Goal: Information Seeking & Learning: Learn about a topic

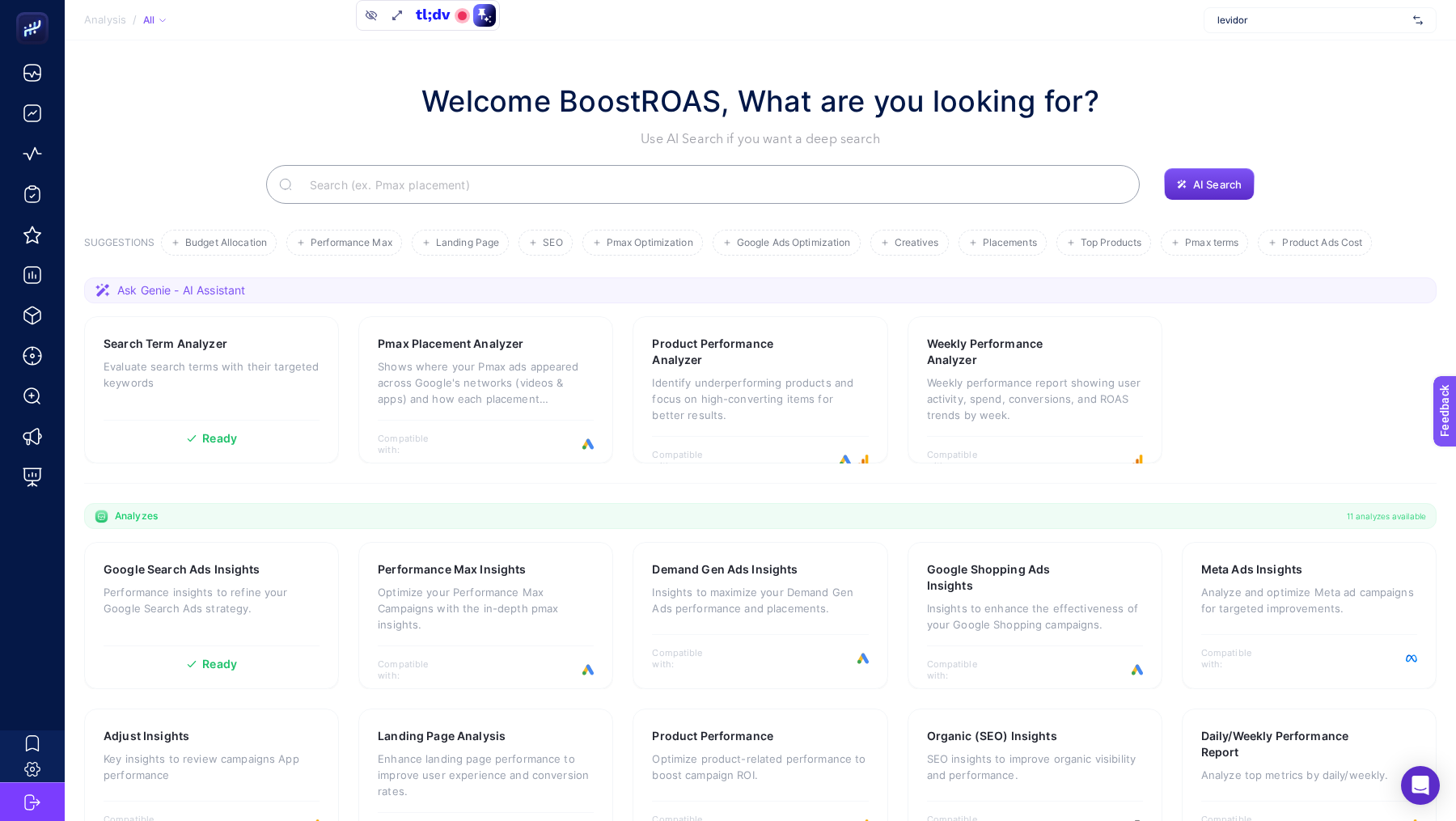
click at [1257, 27] on div "levidor" at bounding box center [1320, 20] width 233 height 26
type input "paty"
click at [1266, 55] on div "PatyInc" at bounding box center [1320, 54] width 232 height 26
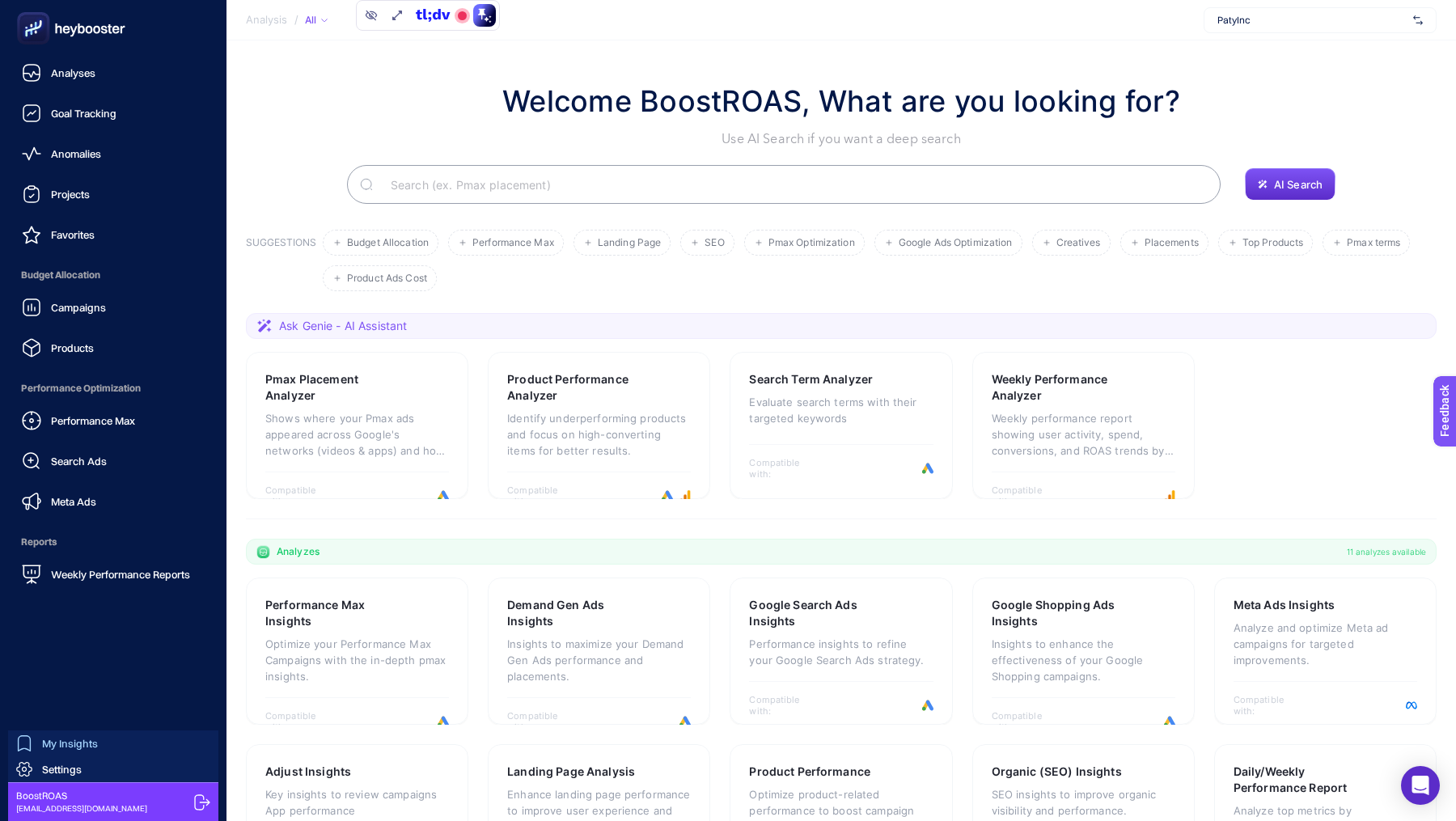
click at [42, 736] on div "My Insights" at bounding box center [57, 743] width 82 height 16
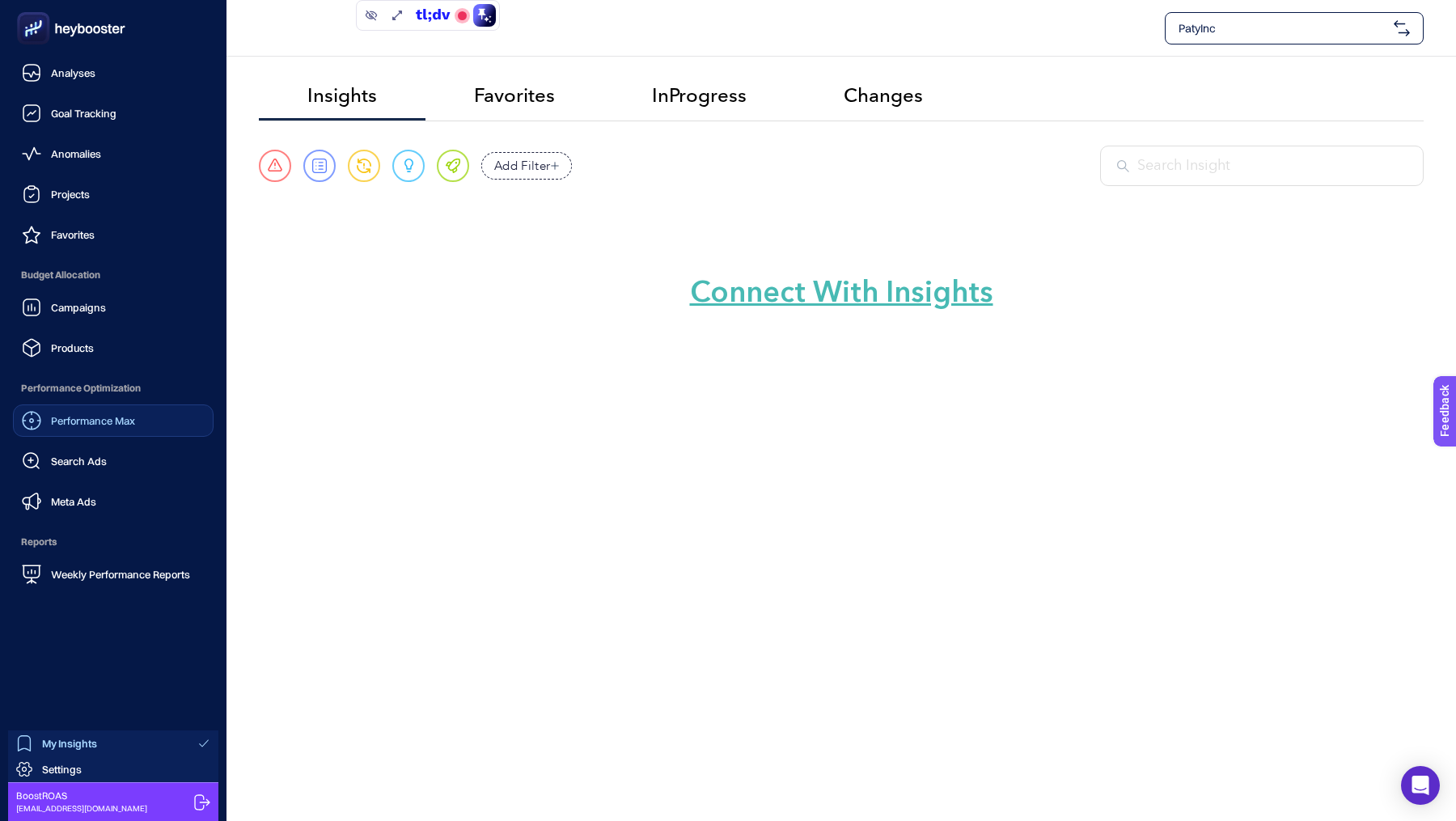
click at [98, 418] on span "Performance Max" at bounding box center [93, 420] width 84 height 13
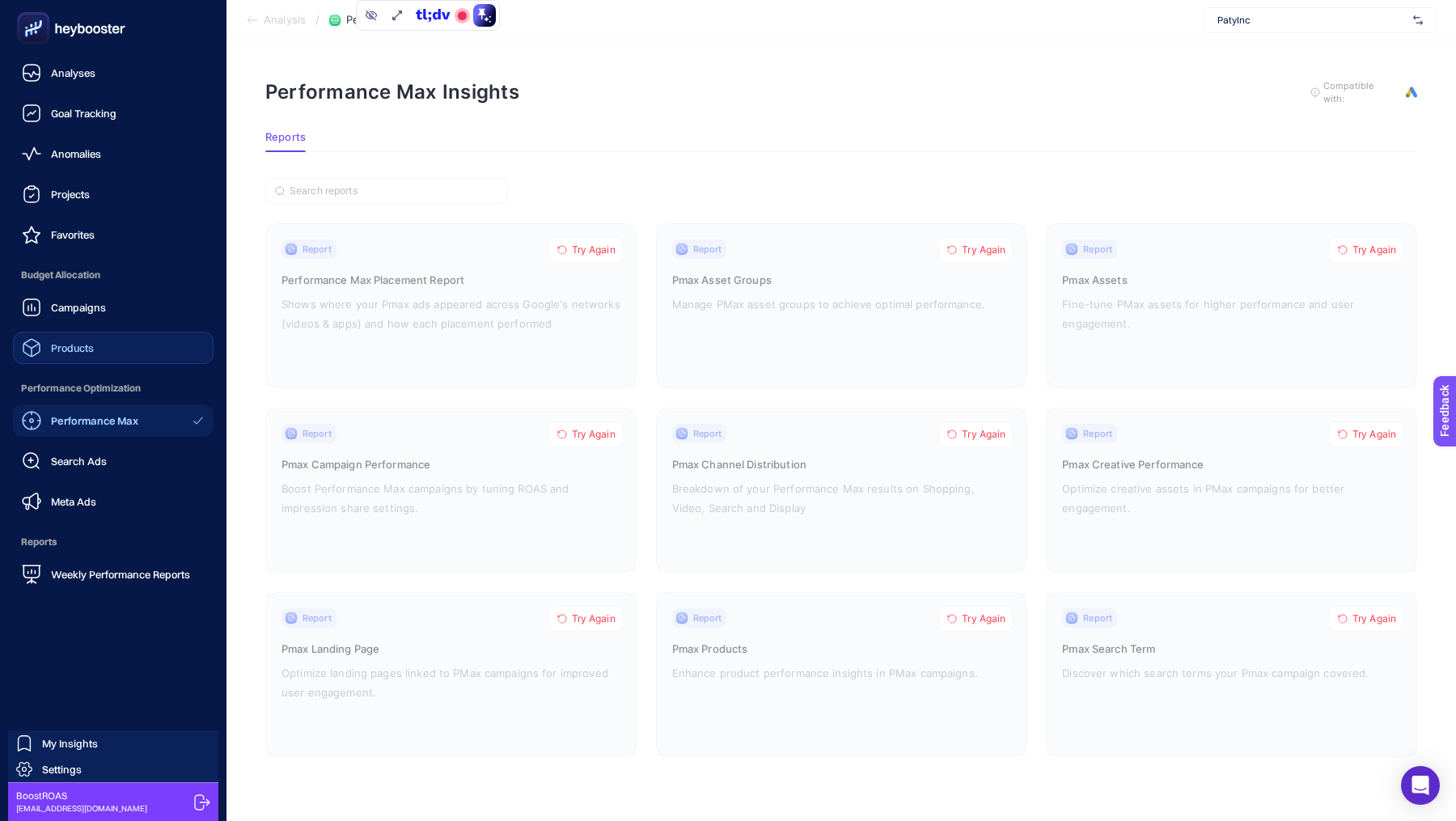
click at [98, 342] on link "Products" at bounding box center [113, 347] width 200 height 32
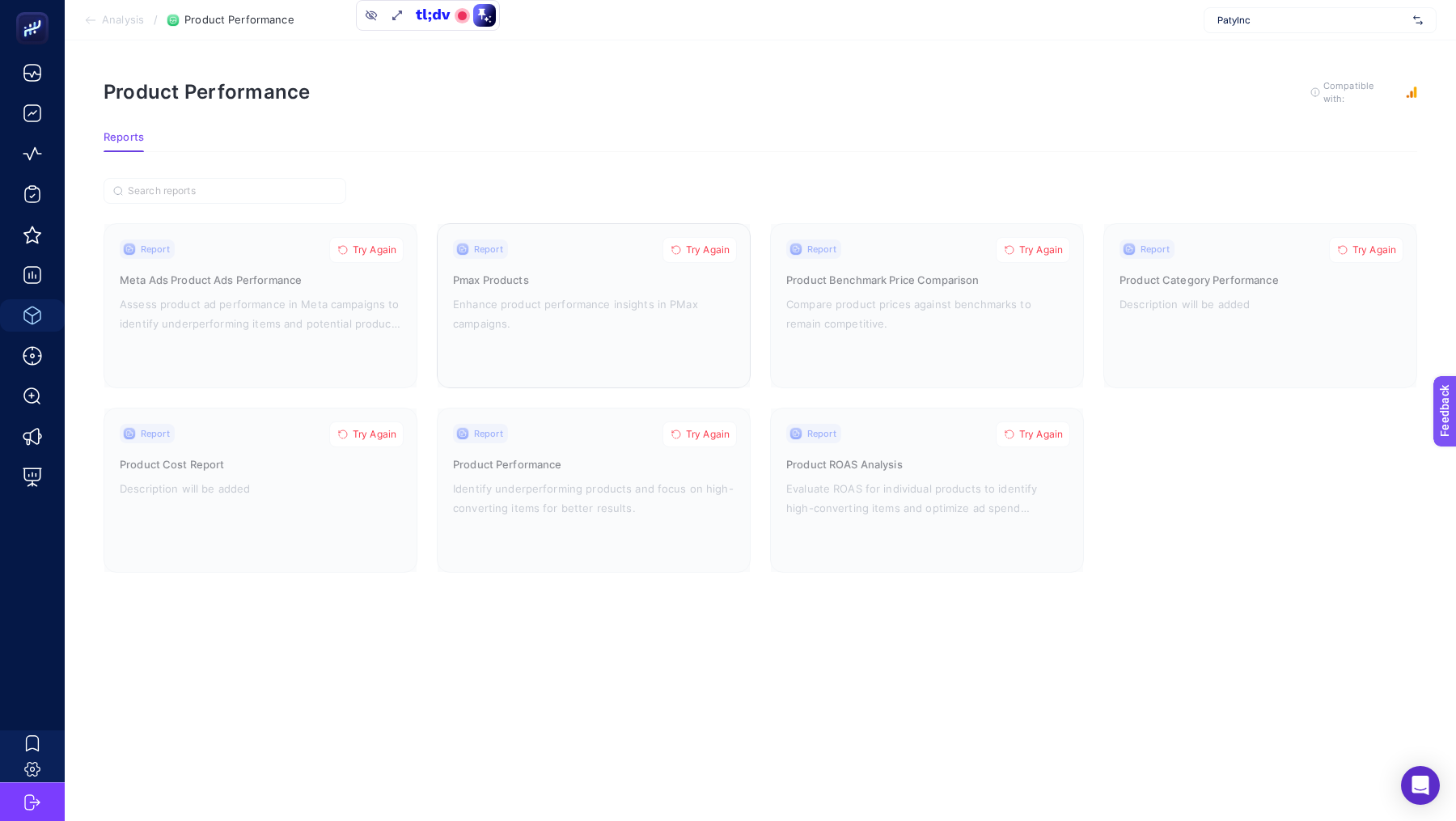
click at [718, 251] on span "Try Again" at bounding box center [708, 250] width 43 height 13
click at [388, 244] on span "Try Again" at bounding box center [375, 250] width 43 height 13
click at [372, 437] on span "Try Again" at bounding box center [375, 433] width 43 height 13
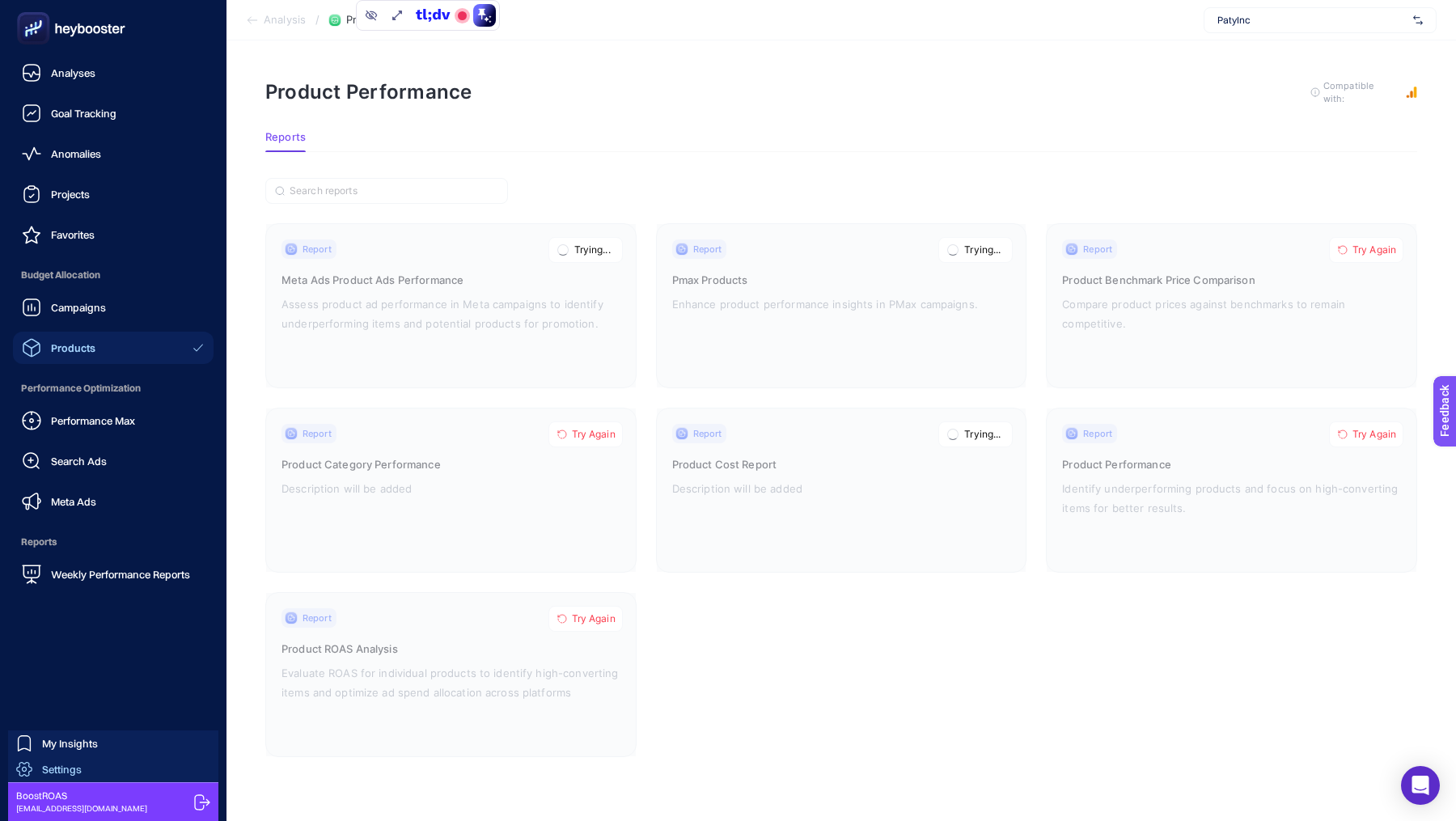
click at [43, 759] on link "Settings" at bounding box center [113, 769] width 210 height 26
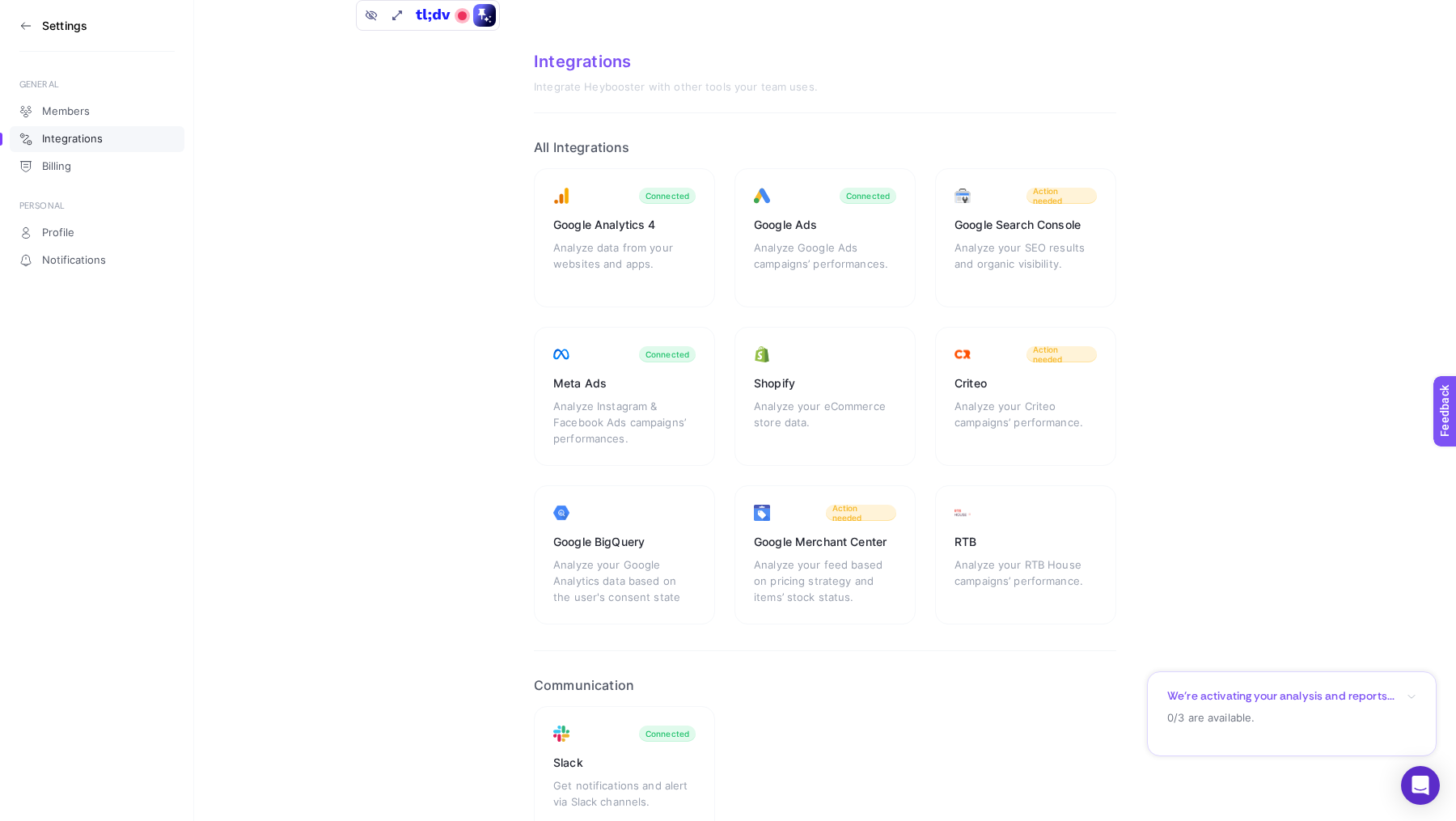
click at [29, 28] on icon at bounding box center [25, 25] width 13 height 13
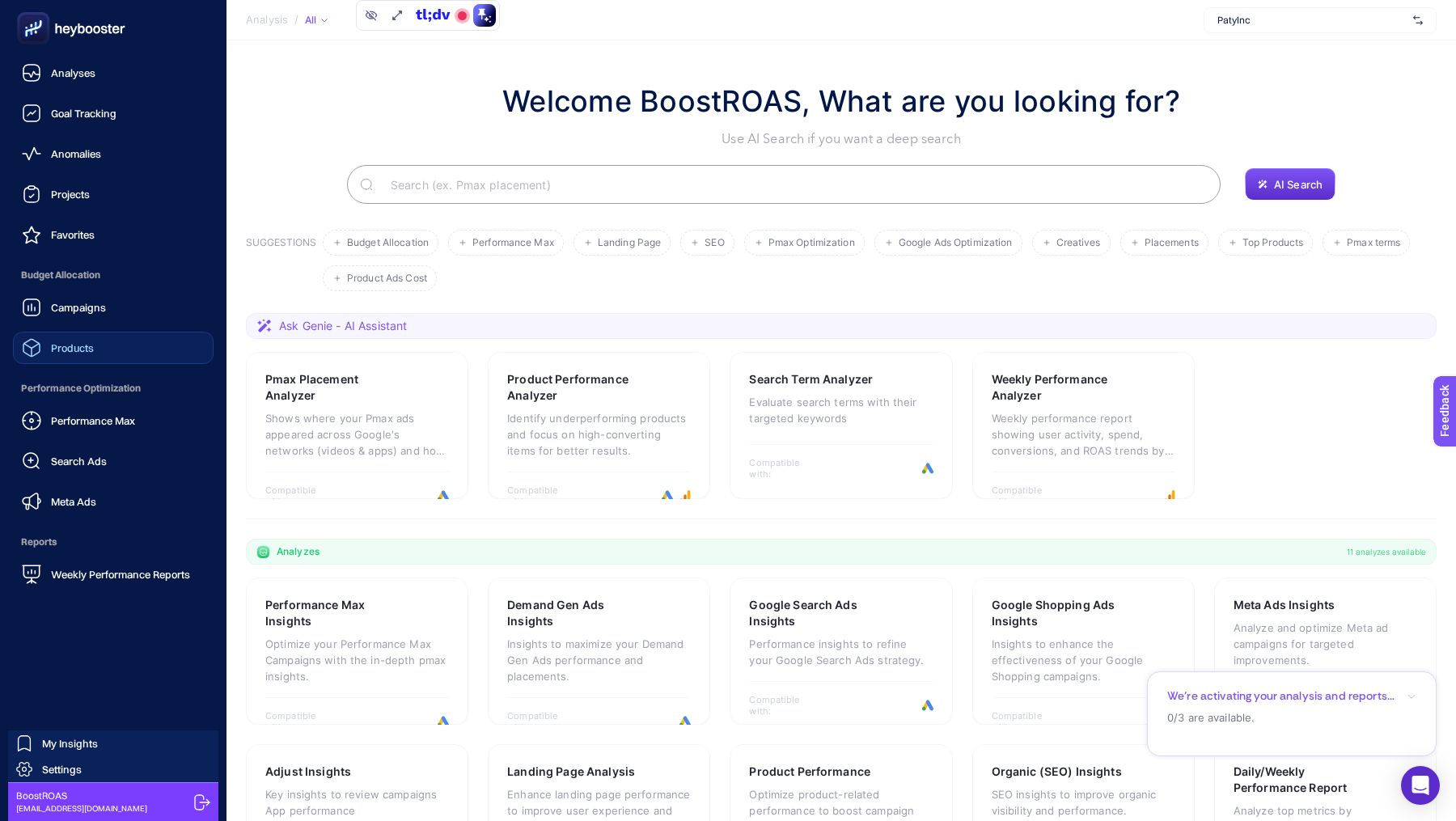
click at [85, 348] on span "Products" at bounding box center [72, 348] width 42 height 13
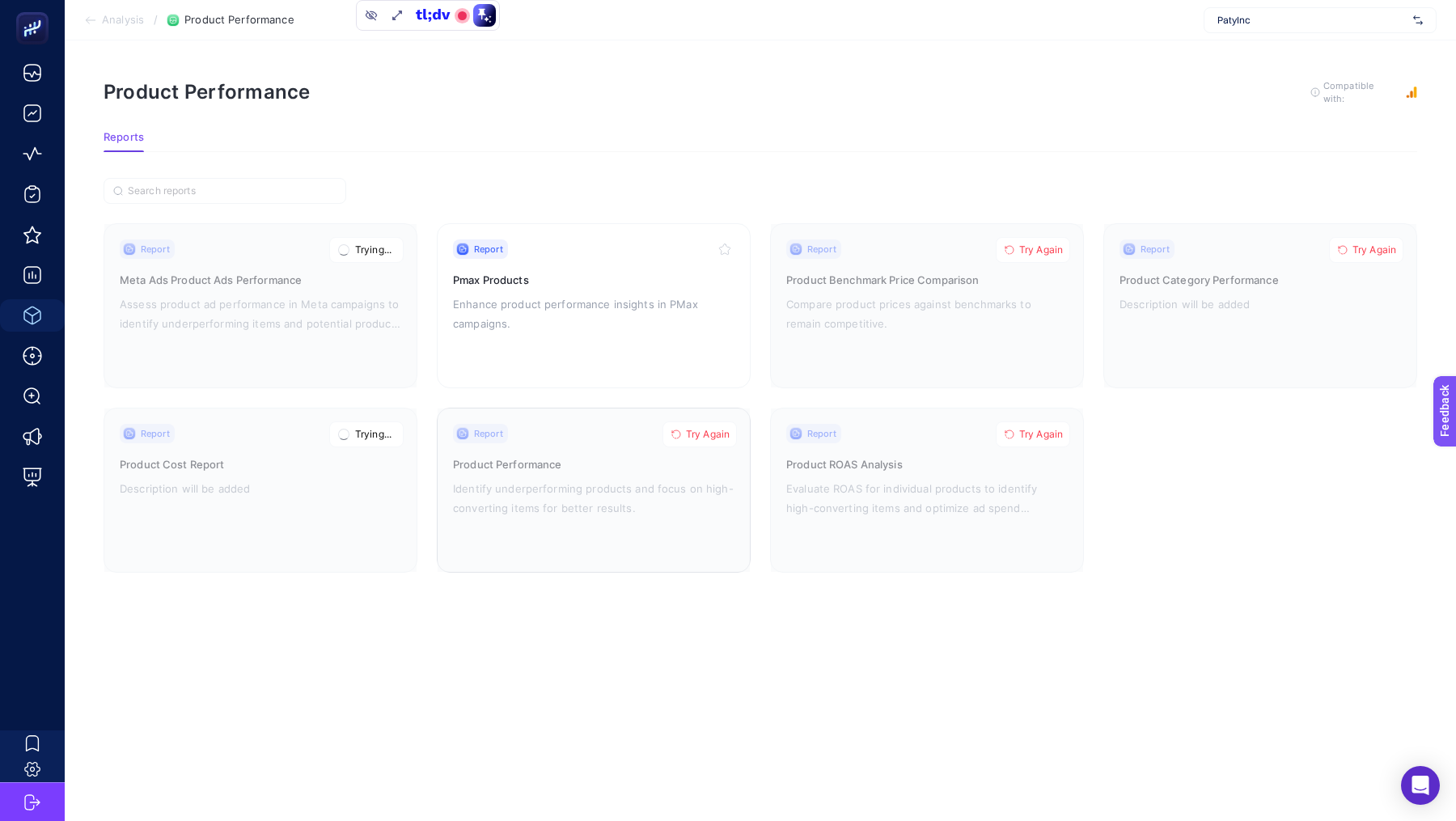
click at [708, 431] on span "Try Again" at bounding box center [708, 433] width 43 height 13
click at [345, 461] on h3 "Product Cost Report" at bounding box center [260, 464] width 282 height 16
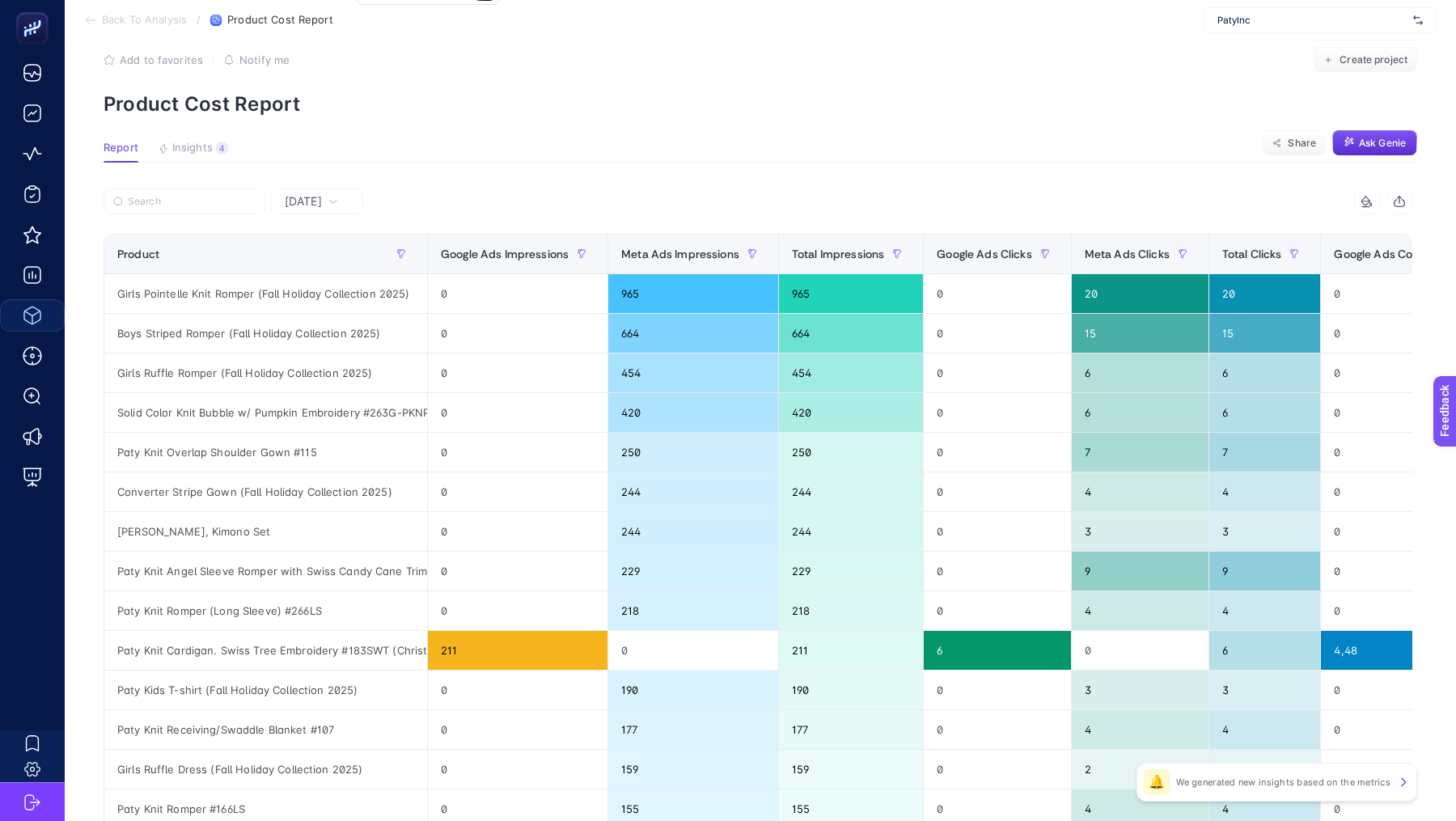
scroll to position [29, 0]
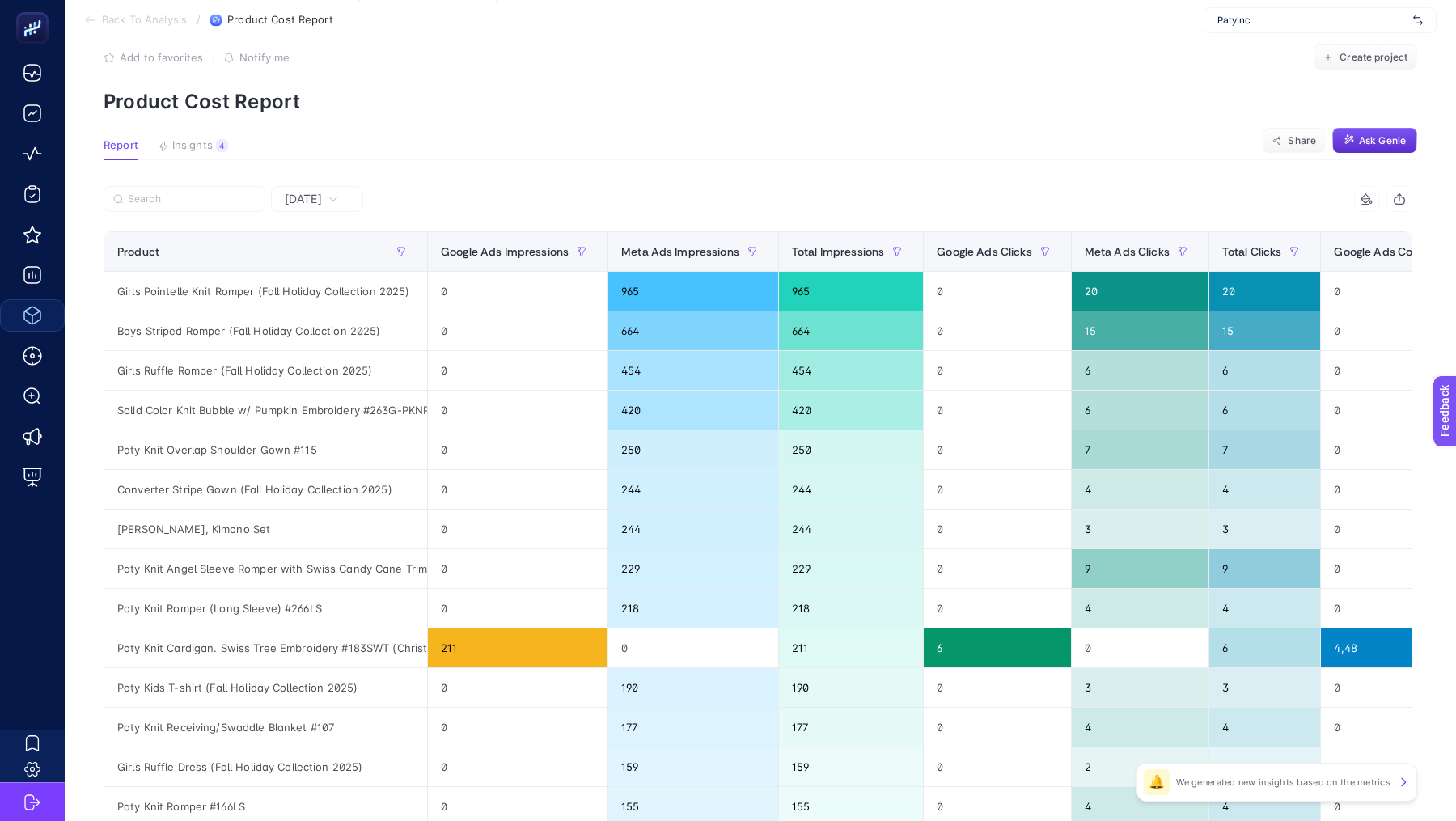
click at [310, 207] on div "[DATE]" at bounding box center [317, 199] width 92 height 26
click at [319, 199] on span "[DATE]" at bounding box center [303, 199] width 37 height 16
click at [314, 186] on div "[DATE]" at bounding box center [317, 199] width 92 height 26
click at [318, 195] on span "[DATE]" at bounding box center [303, 199] width 37 height 16
click at [313, 198] on span "[DATE]" at bounding box center [303, 199] width 37 height 16
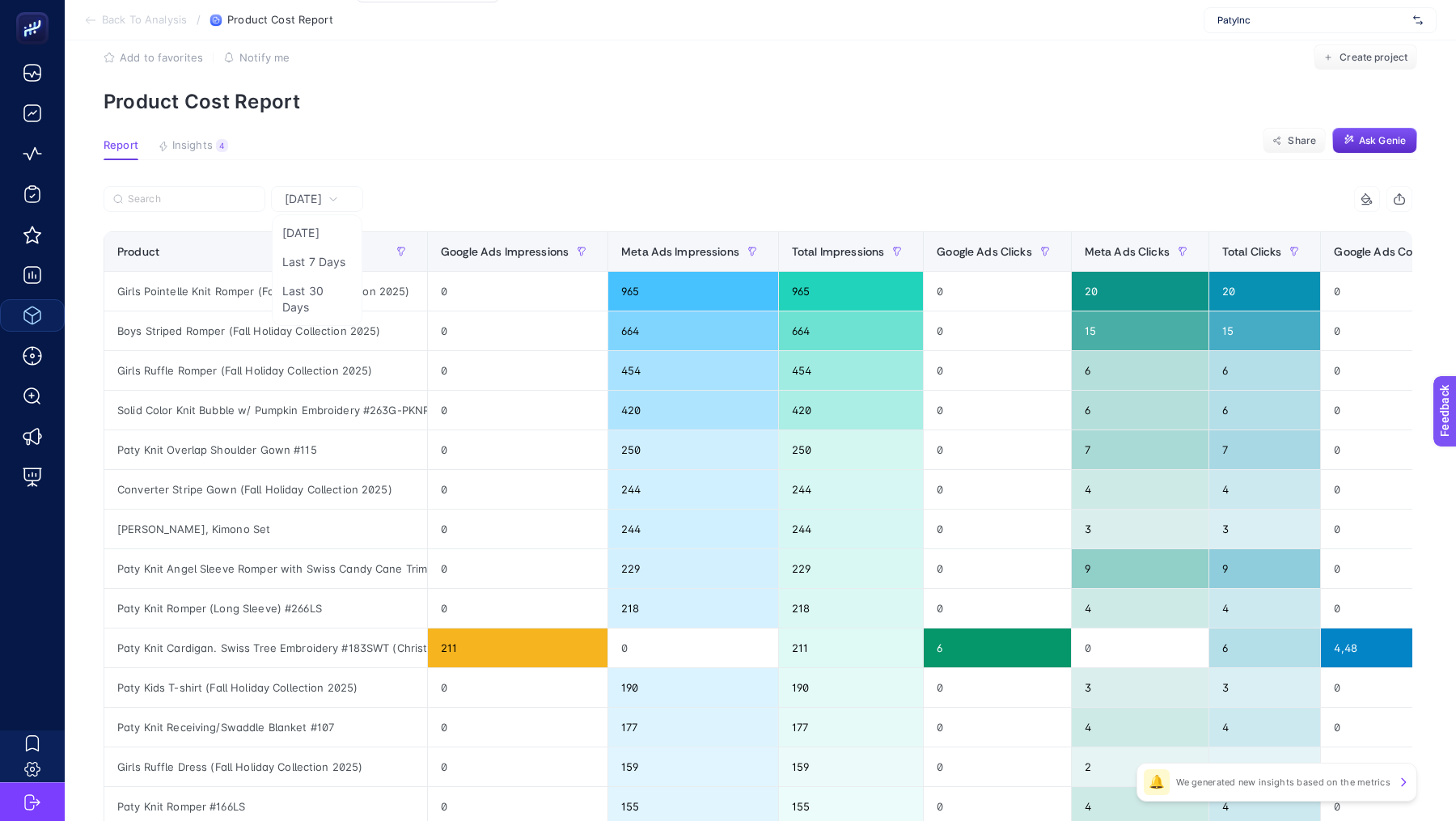
click at [344, 199] on div "[DATE]" at bounding box center [311, 199] width 66 height 11
click at [322, 202] on span "[DATE]" at bounding box center [303, 199] width 37 height 16
click at [306, 297] on li "Last 30 Days" at bounding box center [317, 299] width 82 height 45
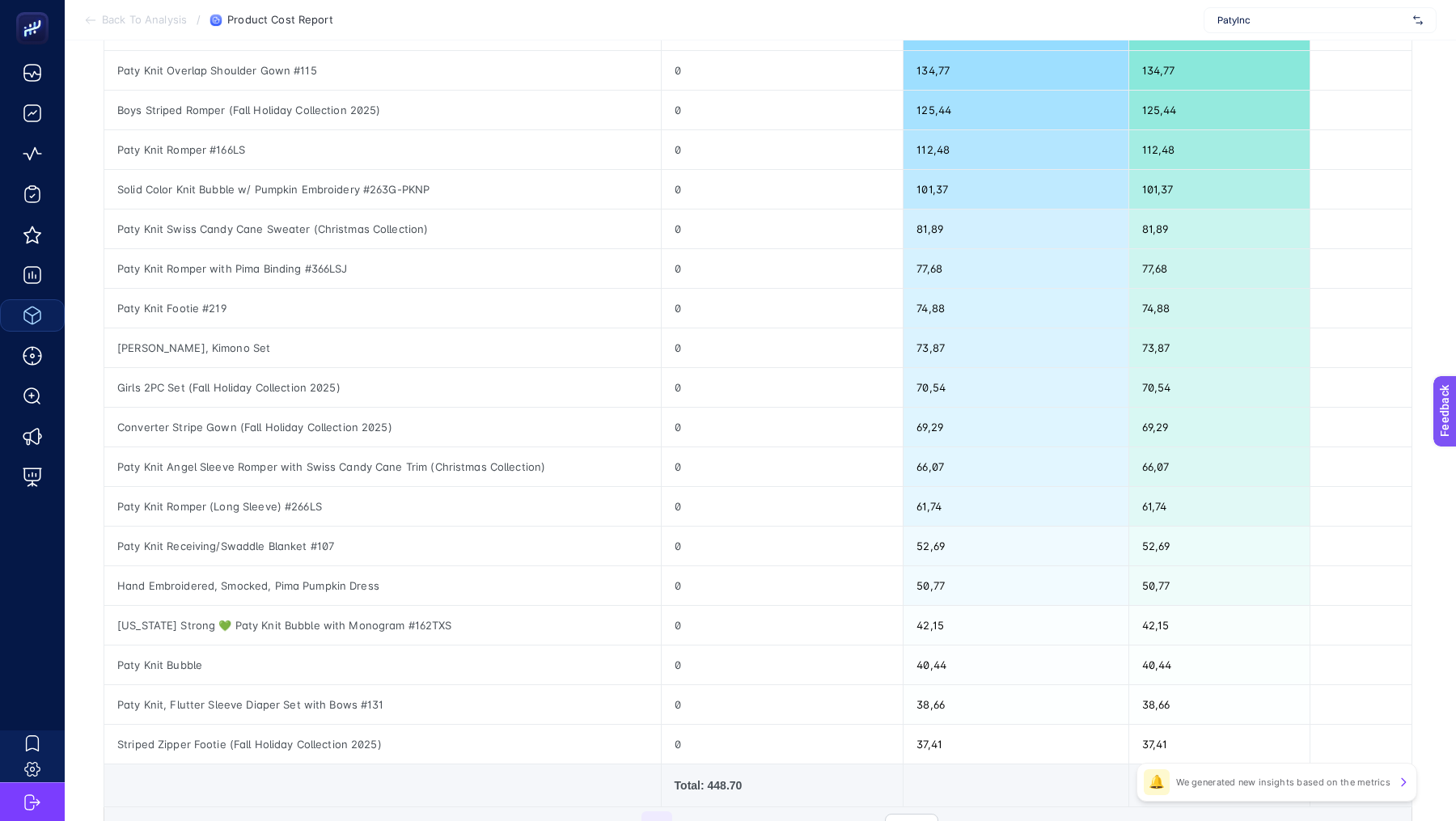
scroll to position [475, 0]
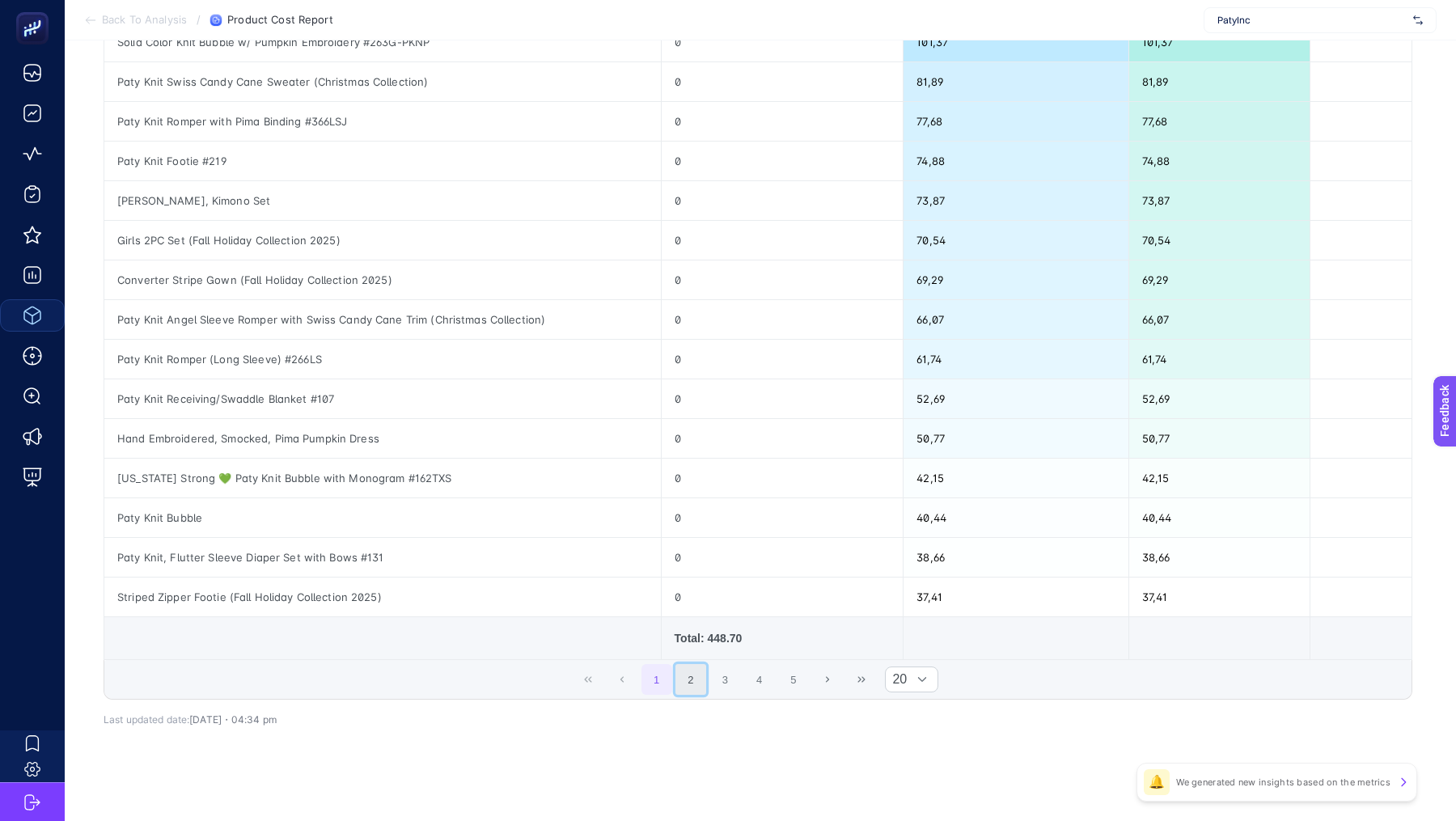
click at [698, 671] on button "2" at bounding box center [690, 679] width 30 height 30
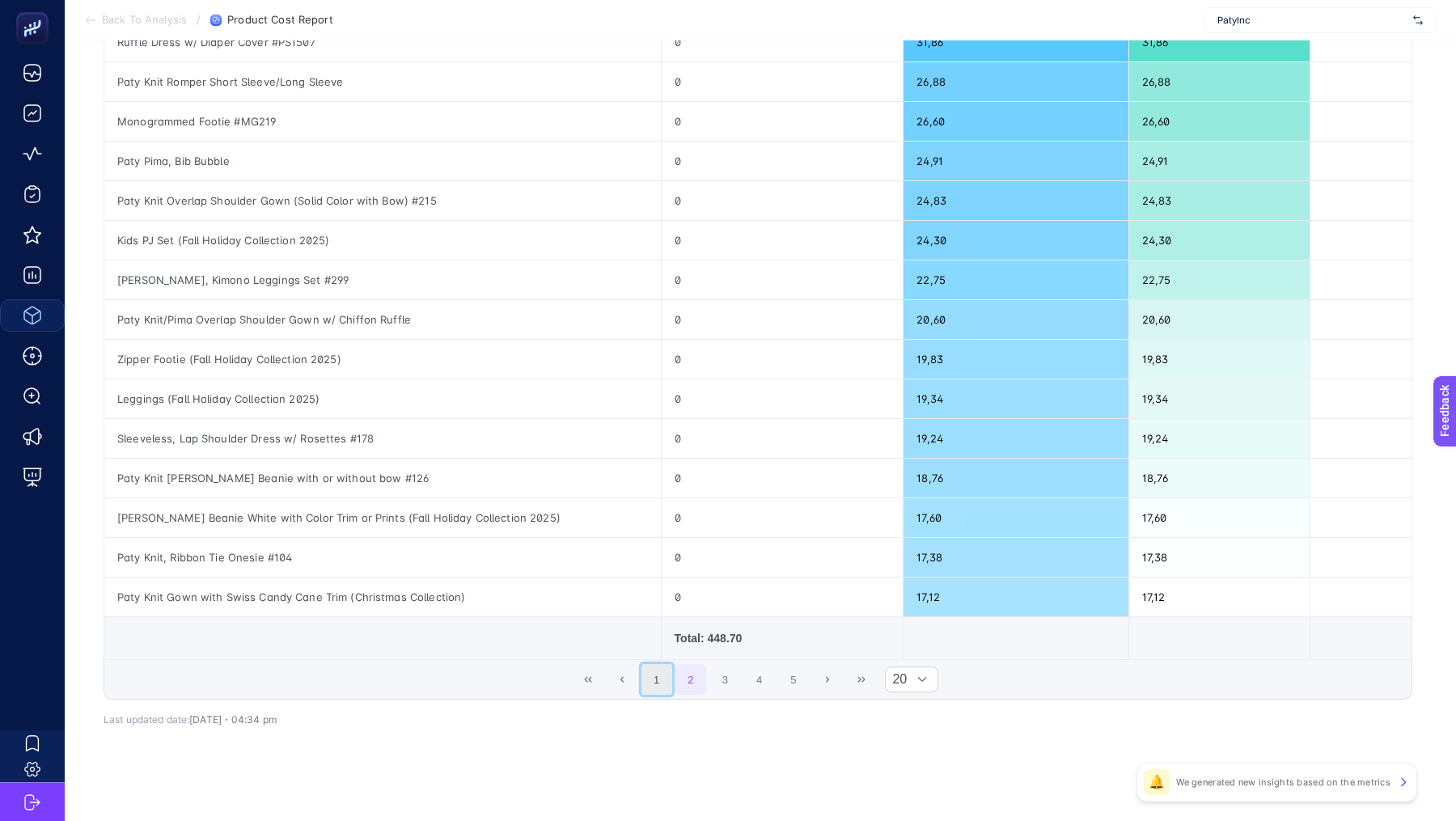
click at [649, 668] on button "1" at bounding box center [656, 679] width 30 height 30
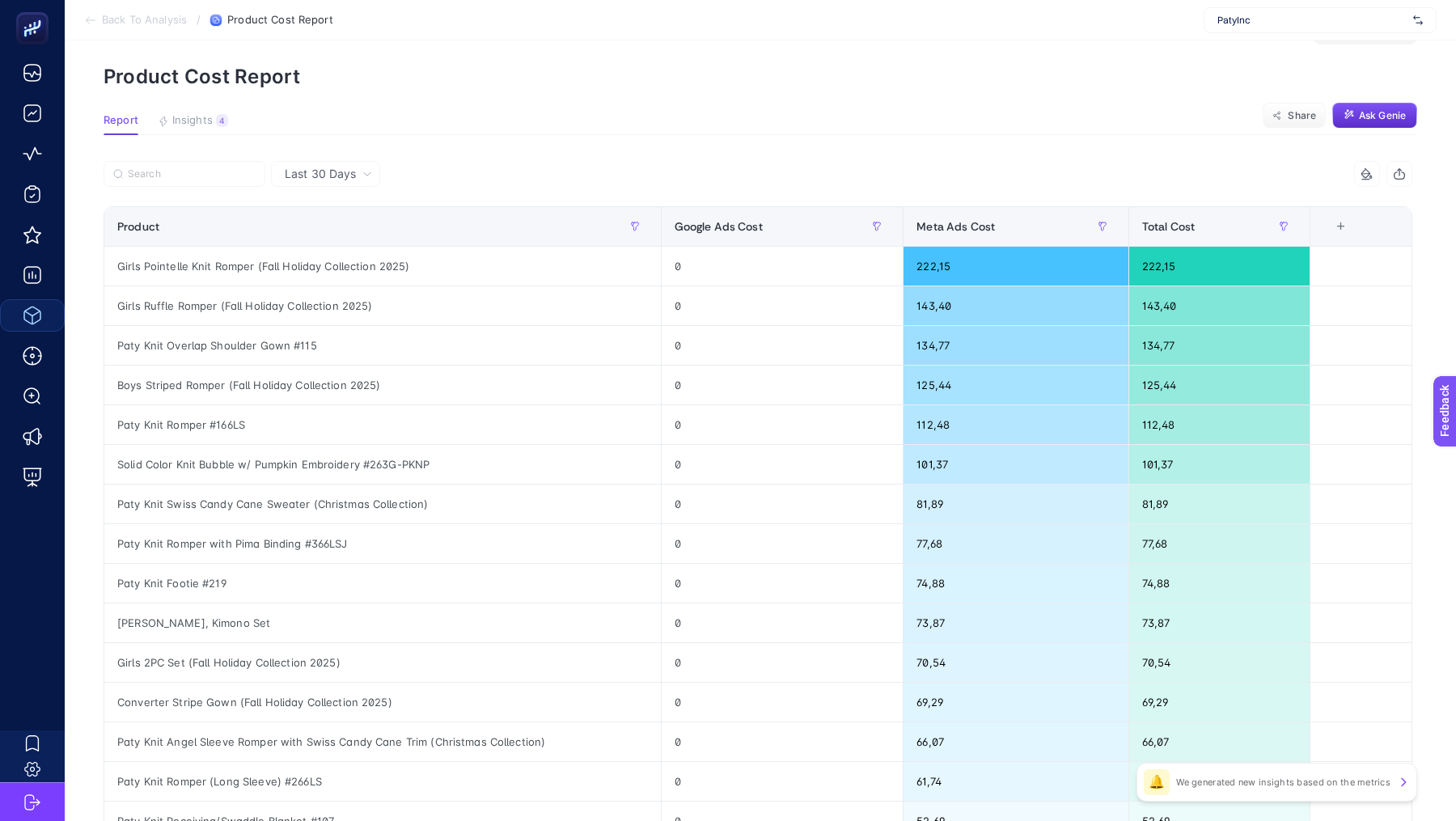
scroll to position [0, 0]
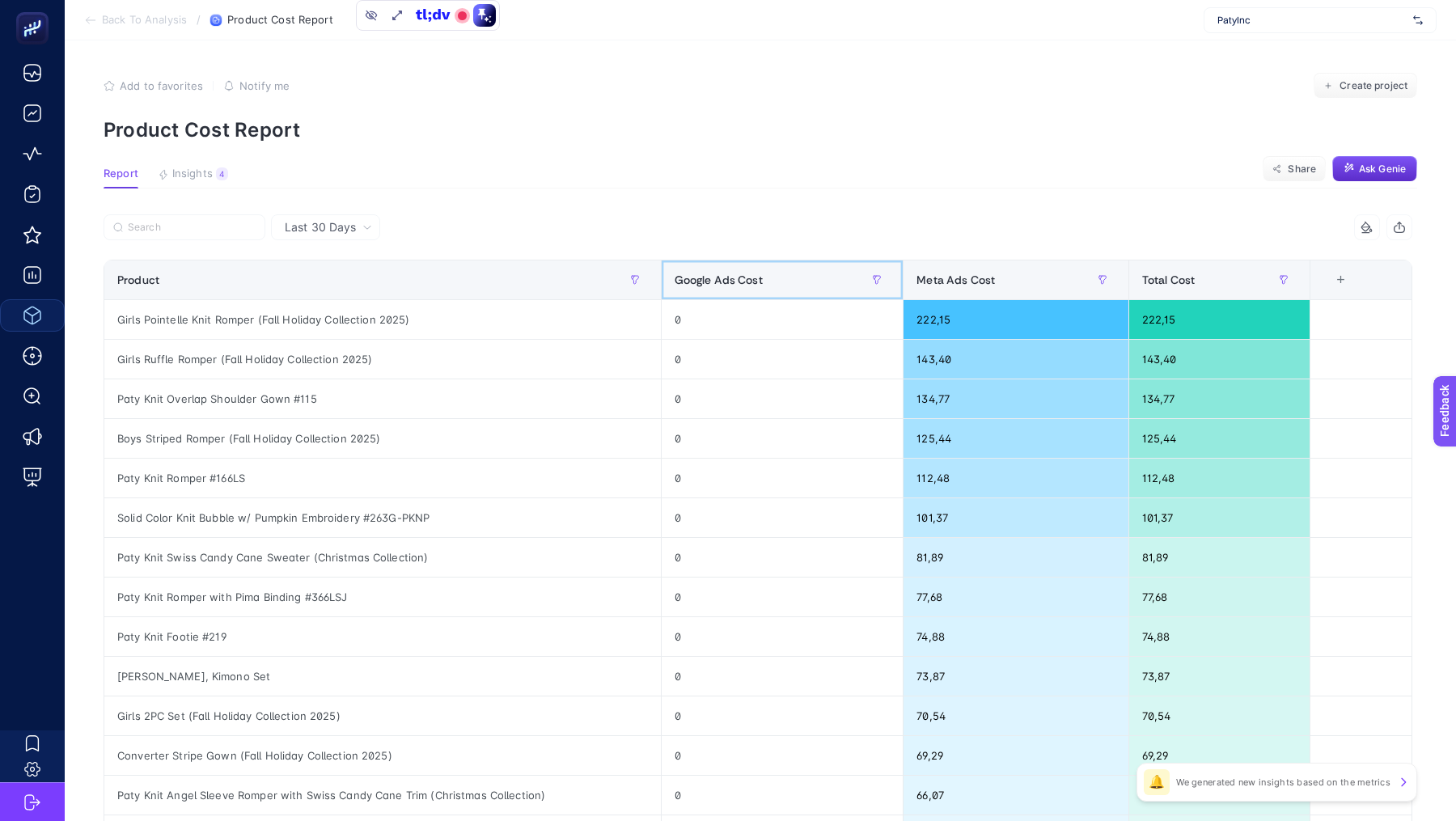
click at [766, 283] on div "Google Ads Cost" at bounding box center [782, 280] width 216 height 26
click at [1172, 281] on span "Total Cost" at bounding box center [1168, 279] width 53 height 13
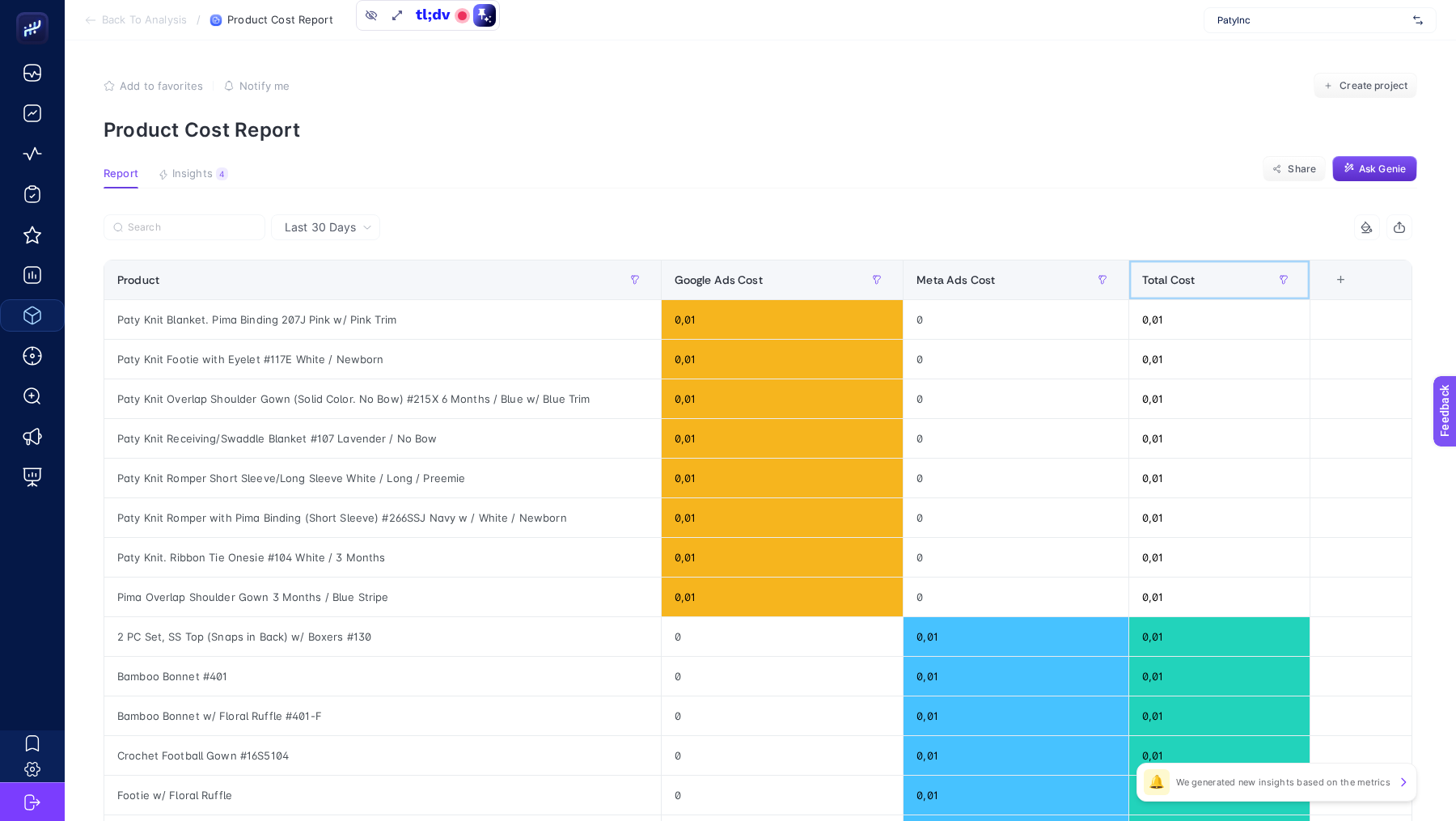
click at [1172, 281] on span "Total Cost" at bounding box center [1168, 279] width 53 height 13
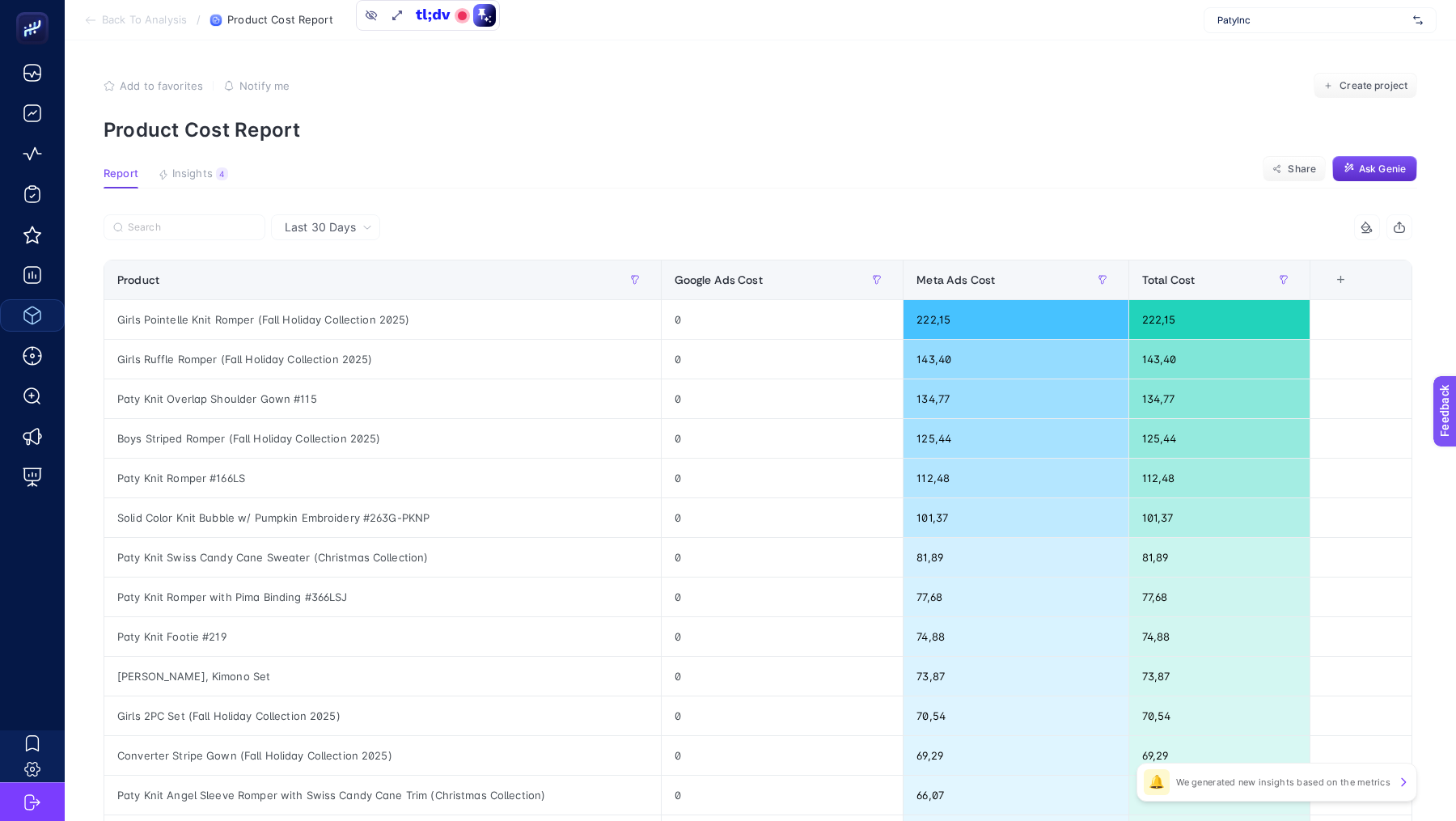
click at [1343, 275] on div "+" at bounding box center [1341, 279] width 30 height 13
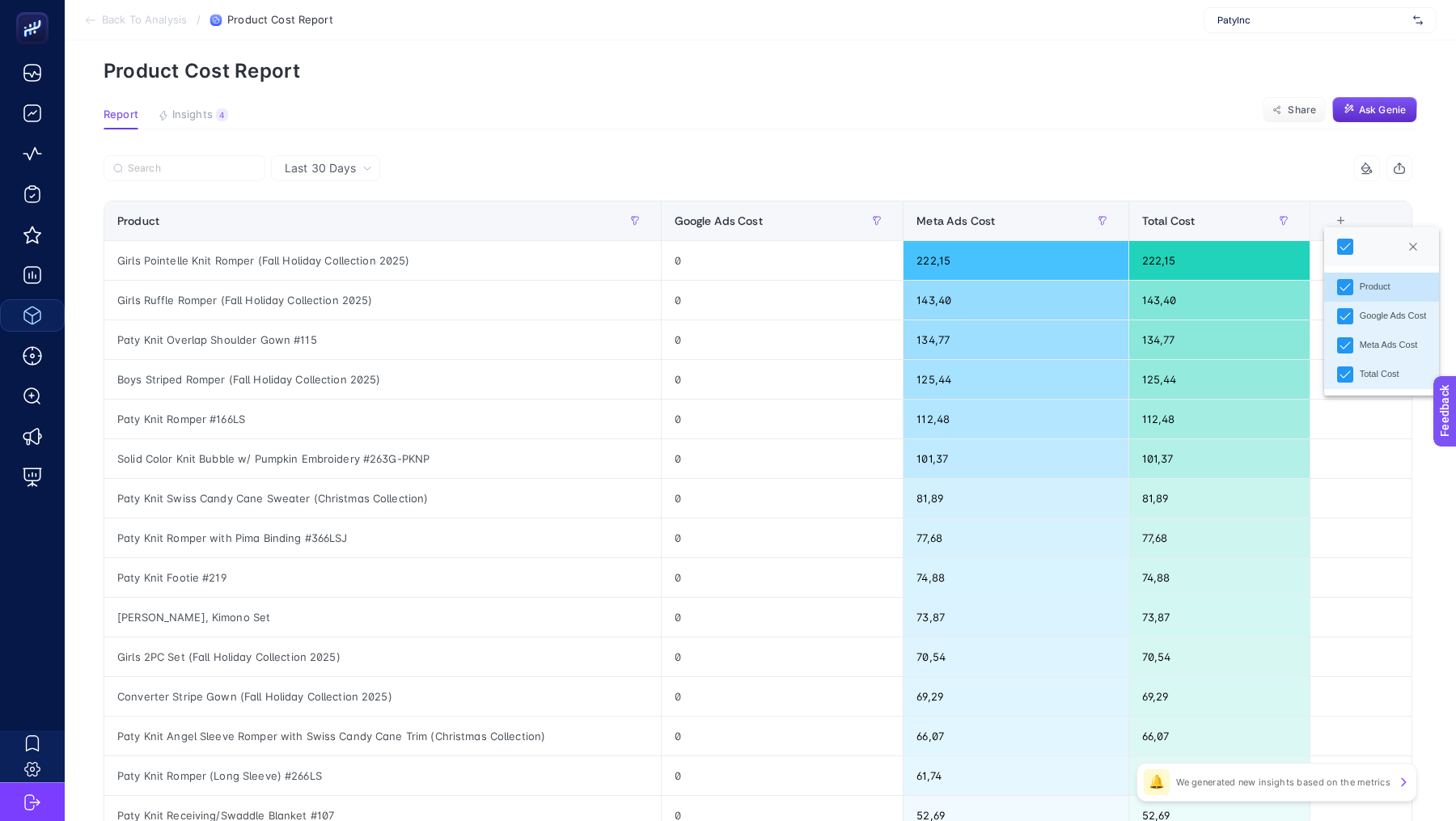
scroll to position [69, 0]
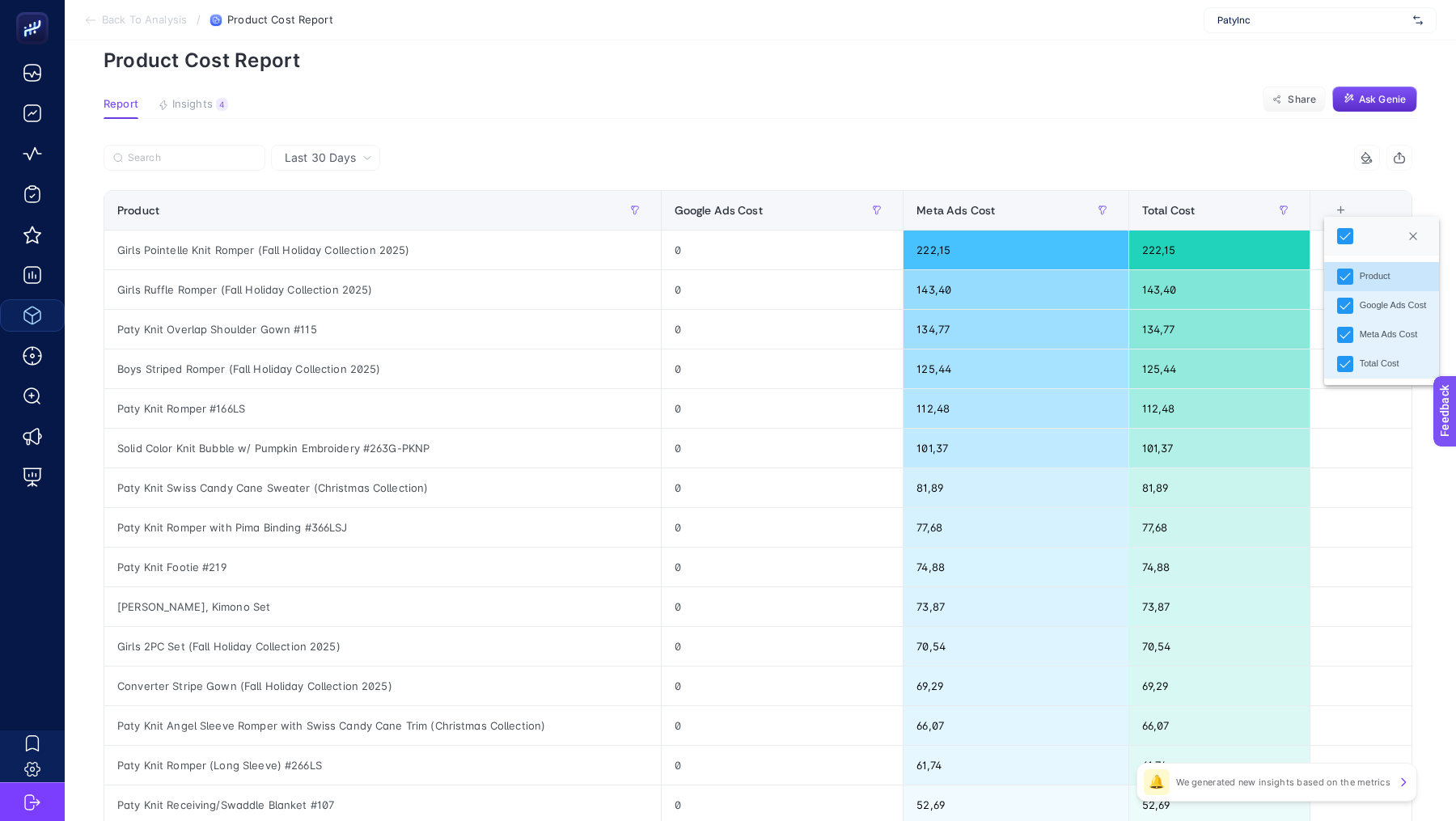
click at [1195, 140] on article "Add to favorites false Notify me Create project Product Cost Report Report Insi…" at bounding box center [761, 603] width 1391 height 1264
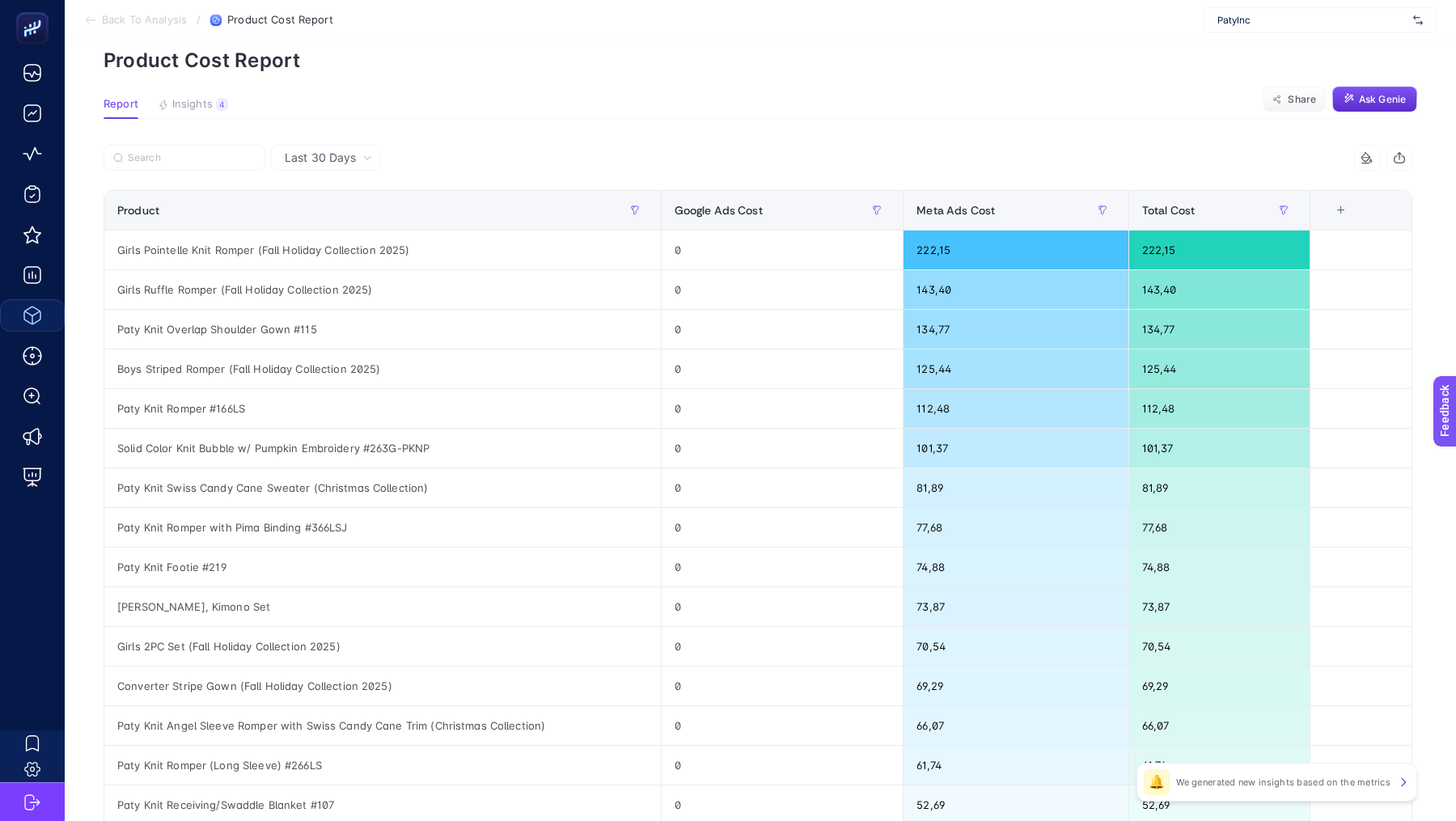
click at [1394, 159] on icon "button" at bounding box center [1400, 159] width 10 height 6
